Goal: Find contact information: Obtain details needed to contact an individual or organization

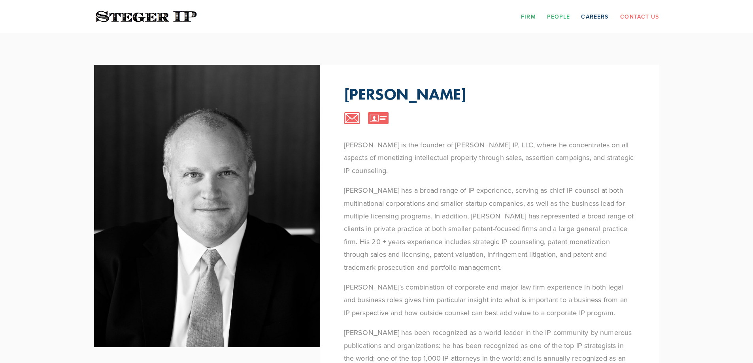
click at [531, 16] on link "Firm" at bounding box center [528, 16] width 15 height 12
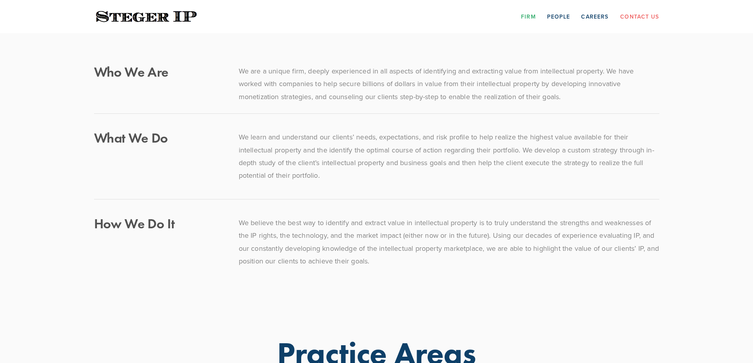
click at [531, 17] on link "Firm" at bounding box center [528, 16] width 15 height 12
click at [631, 15] on link "Contact Us" at bounding box center [639, 16] width 39 height 12
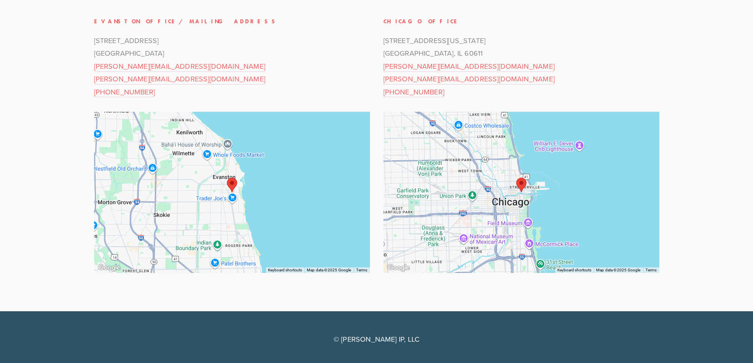
scroll to position [111, 0]
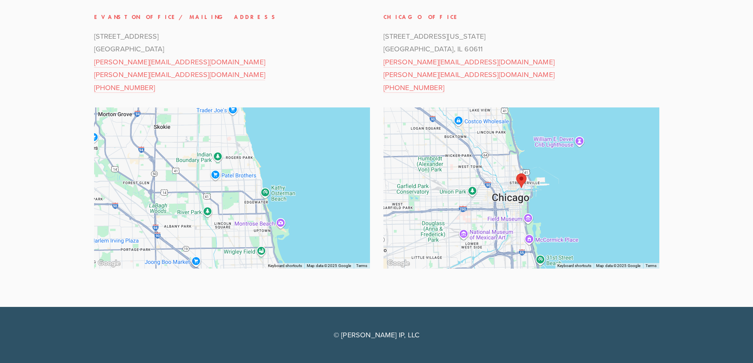
drag, startPoint x: 248, startPoint y: 226, endPoint x: 247, endPoint y: 141, distance: 84.2
click at [248, 139] on div at bounding box center [232, 187] width 276 height 161
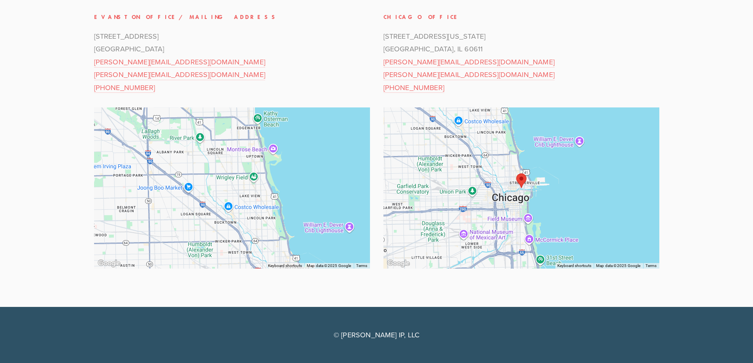
drag, startPoint x: 266, startPoint y: 228, endPoint x: 259, endPoint y: 152, distance: 75.8
click at [259, 152] on div at bounding box center [232, 187] width 276 height 161
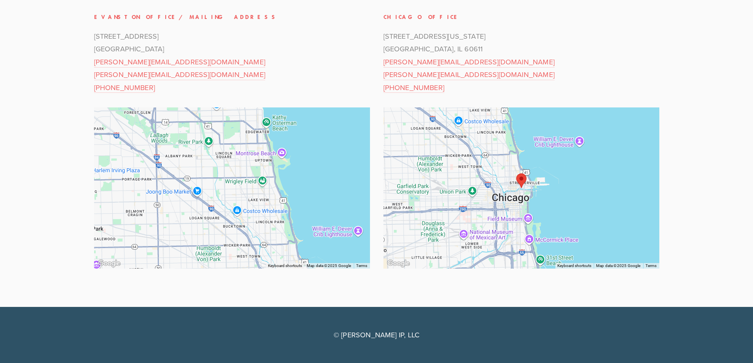
drag, startPoint x: 277, startPoint y: 223, endPoint x: 291, endPoint y: 258, distance: 36.9
click at [291, 261] on div at bounding box center [232, 187] width 276 height 161
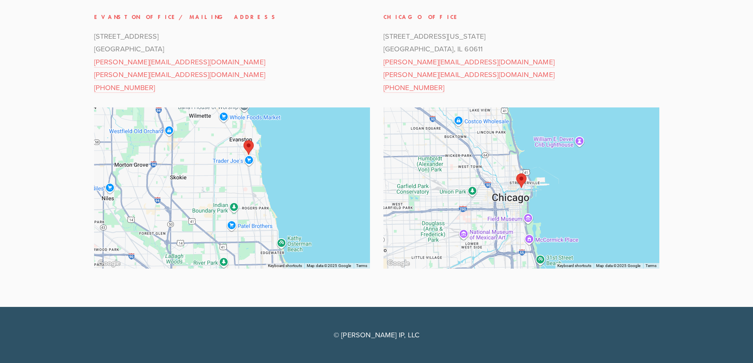
drag, startPoint x: 272, startPoint y: 190, endPoint x: 274, endPoint y: 241, distance: 51.4
click at [274, 241] on div at bounding box center [232, 187] width 276 height 161
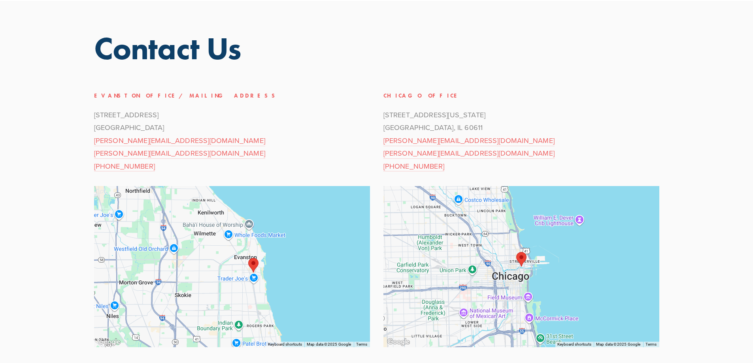
scroll to position [0, 0]
